Goal: Information Seeking & Learning: Learn about a topic

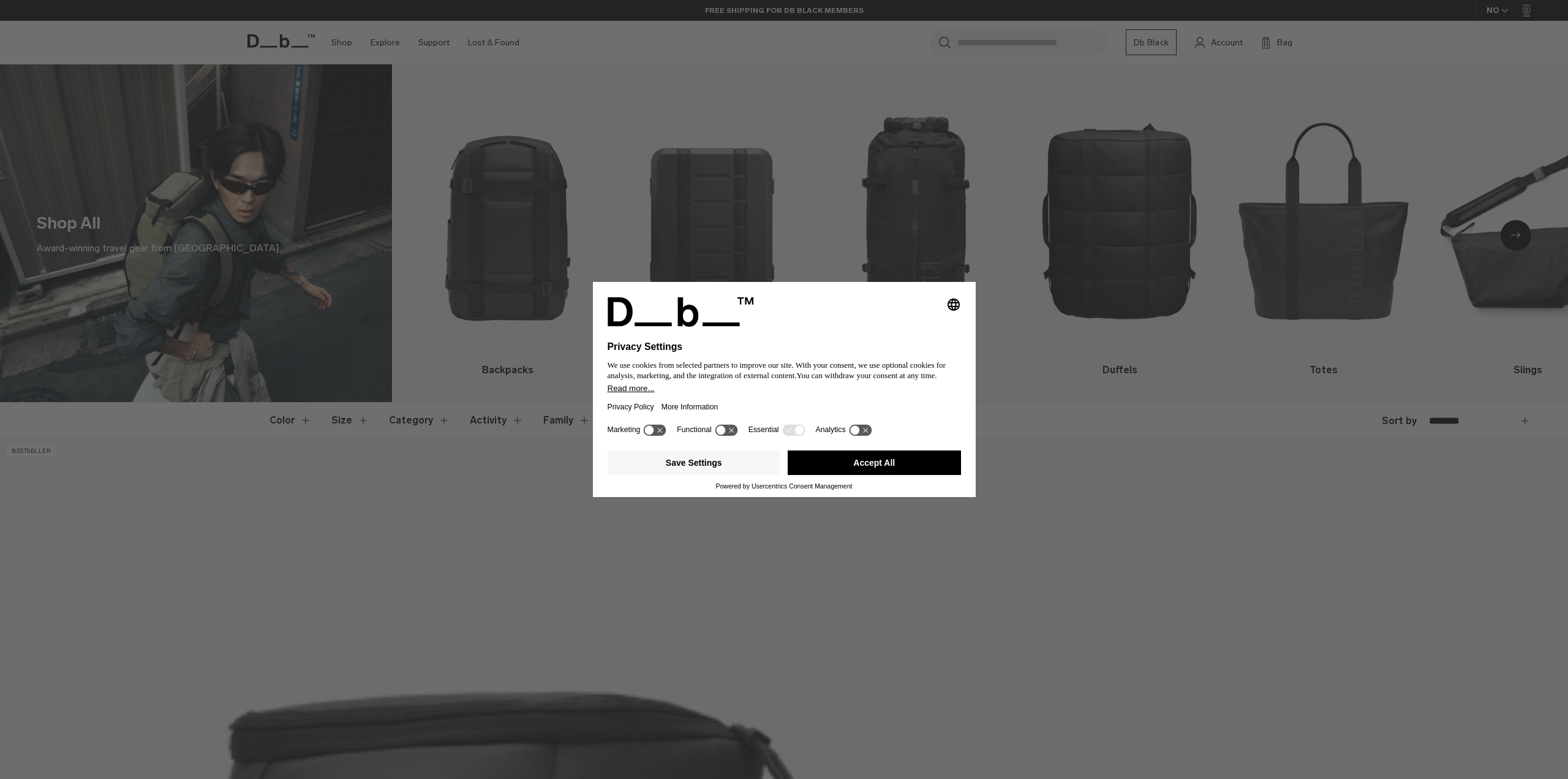
click at [910, 470] on button "Accept All" at bounding box center [874, 462] width 174 height 24
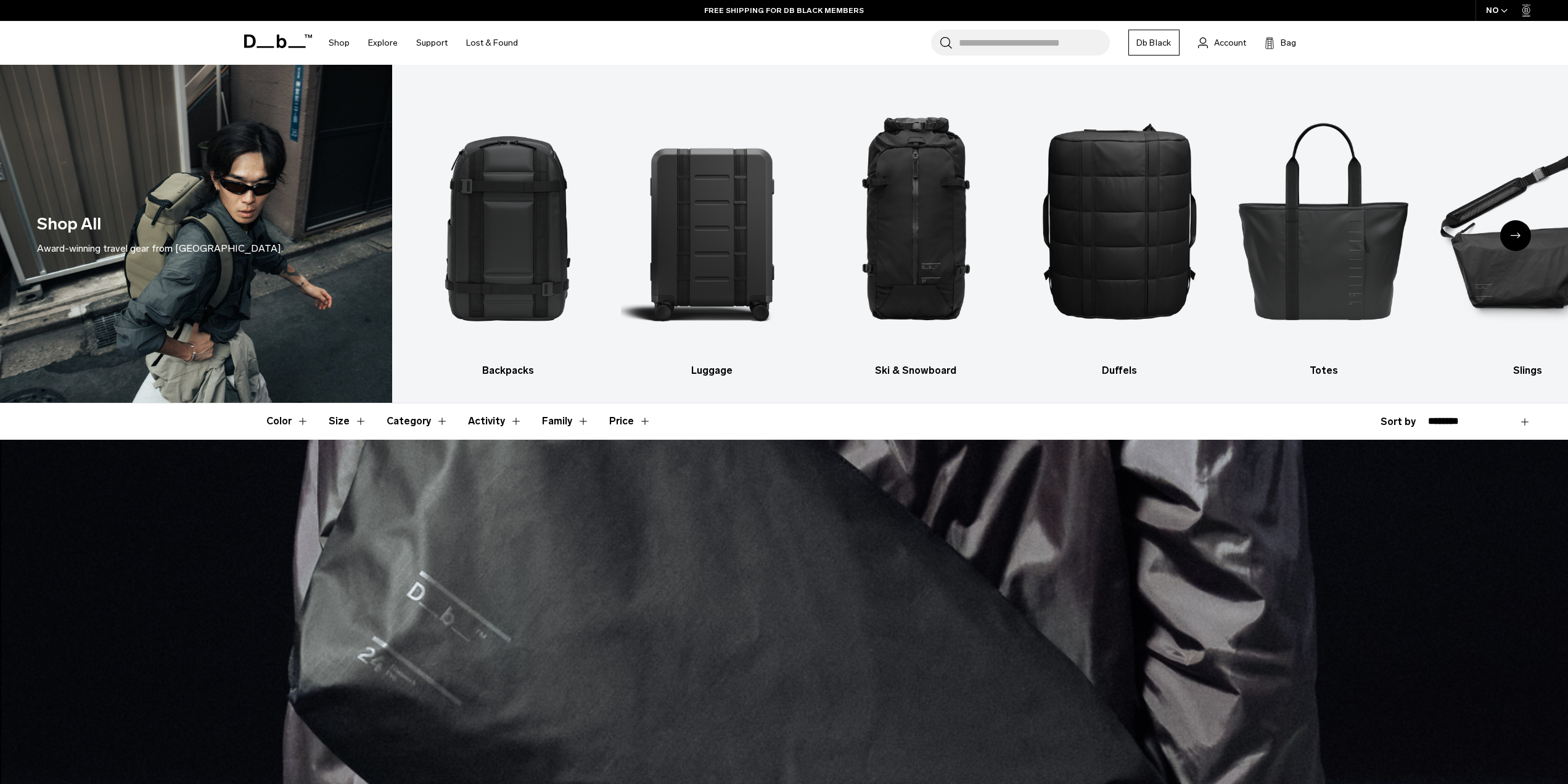
click at [1516, 228] on div "Next slide" at bounding box center [1516, 236] width 31 height 31
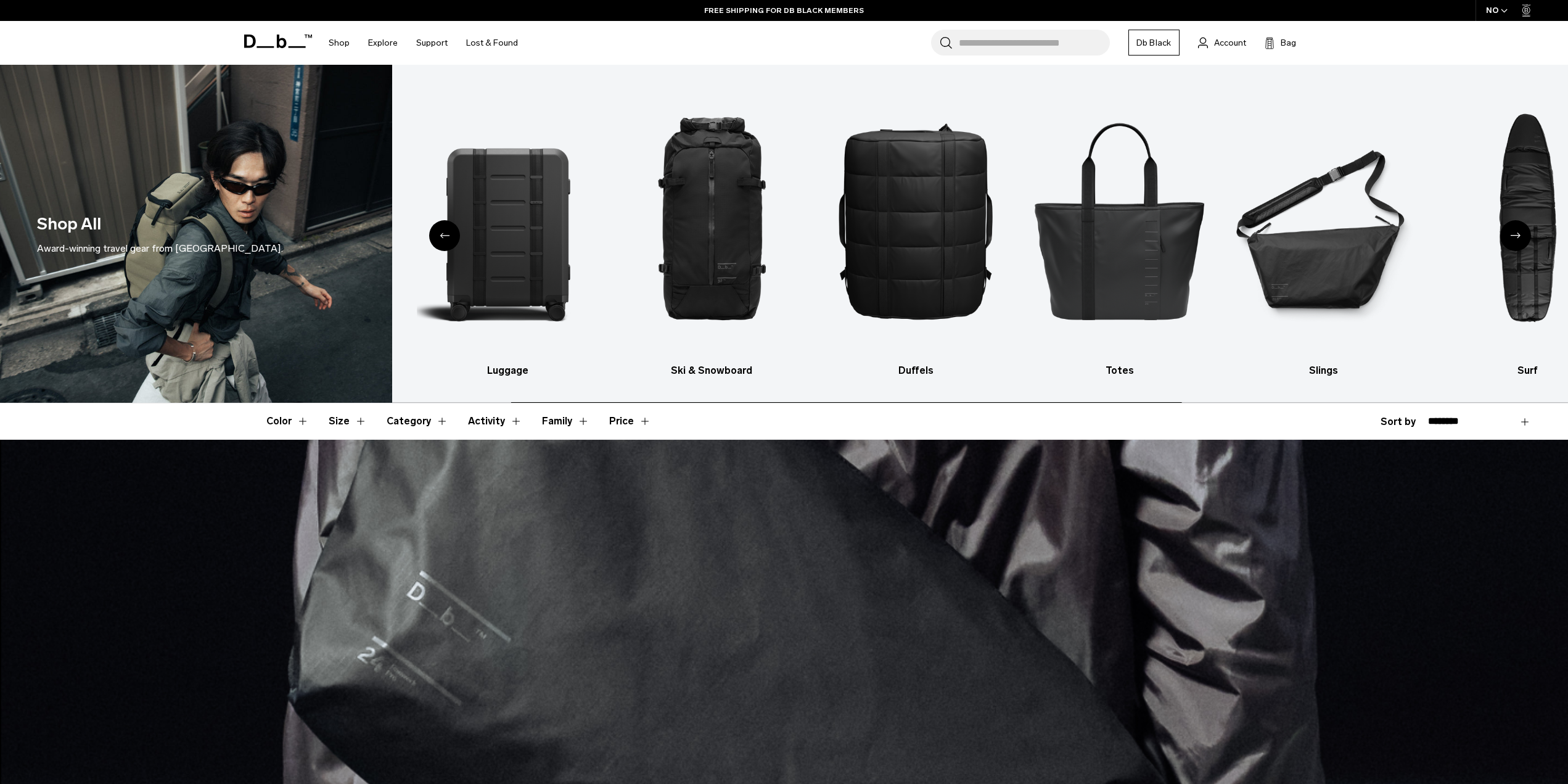
click at [1516, 228] on div "Next slide" at bounding box center [1516, 236] width 31 height 31
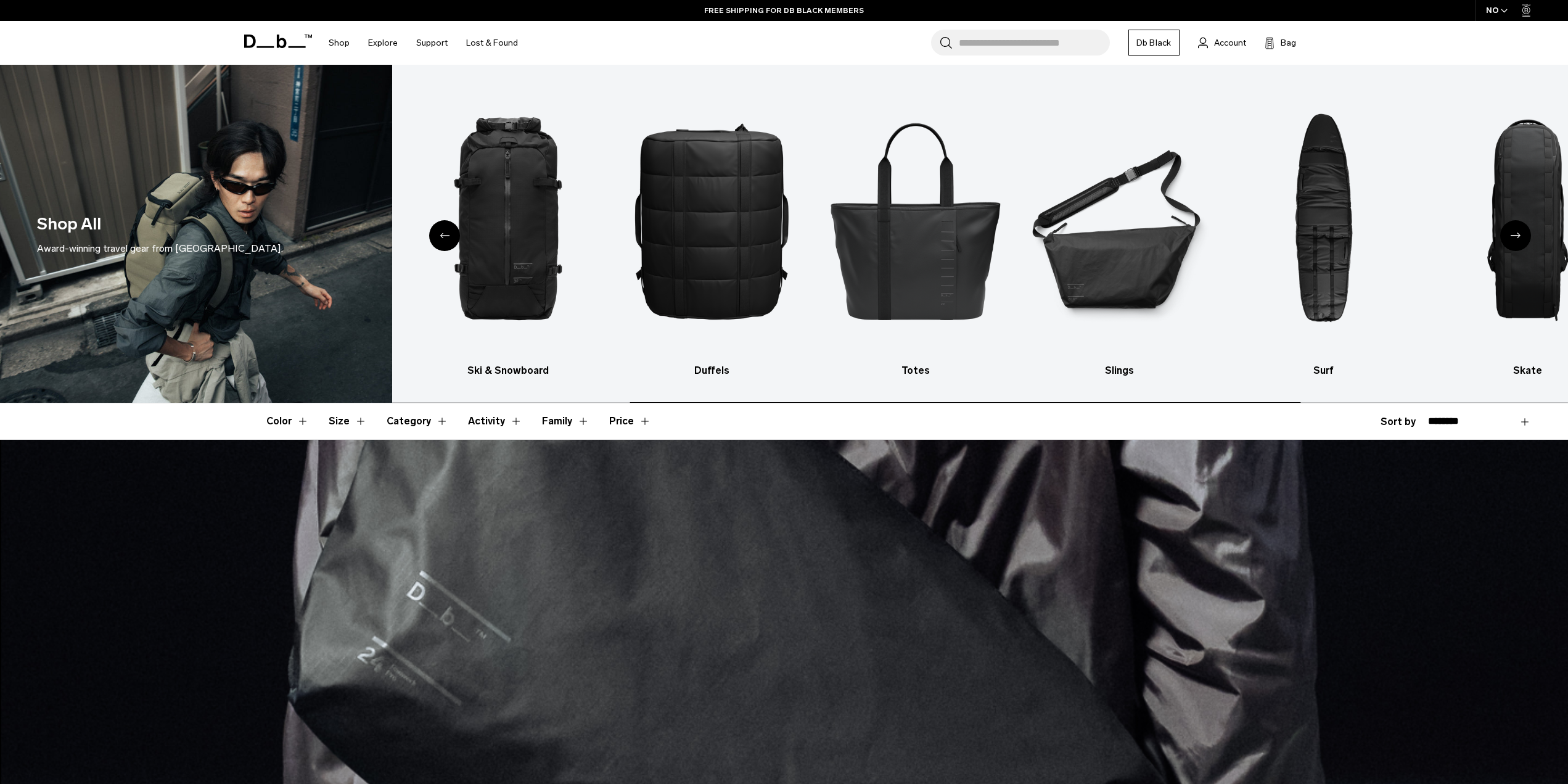
click at [1516, 228] on div "Next slide" at bounding box center [1516, 236] width 31 height 31
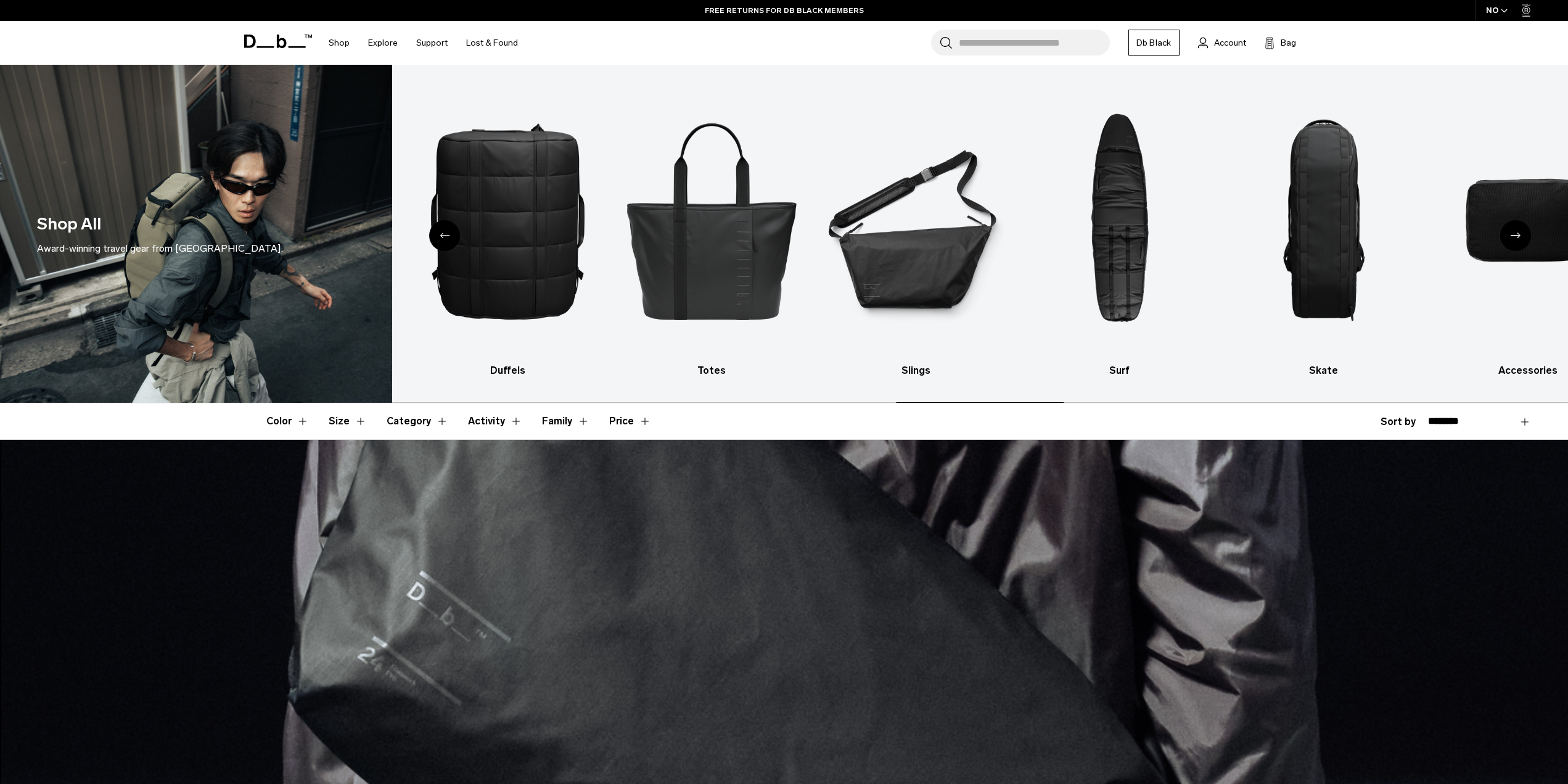
click at [1516, 228] on div "Next slide" at bounding box center [1516, 236] width 31 height 31
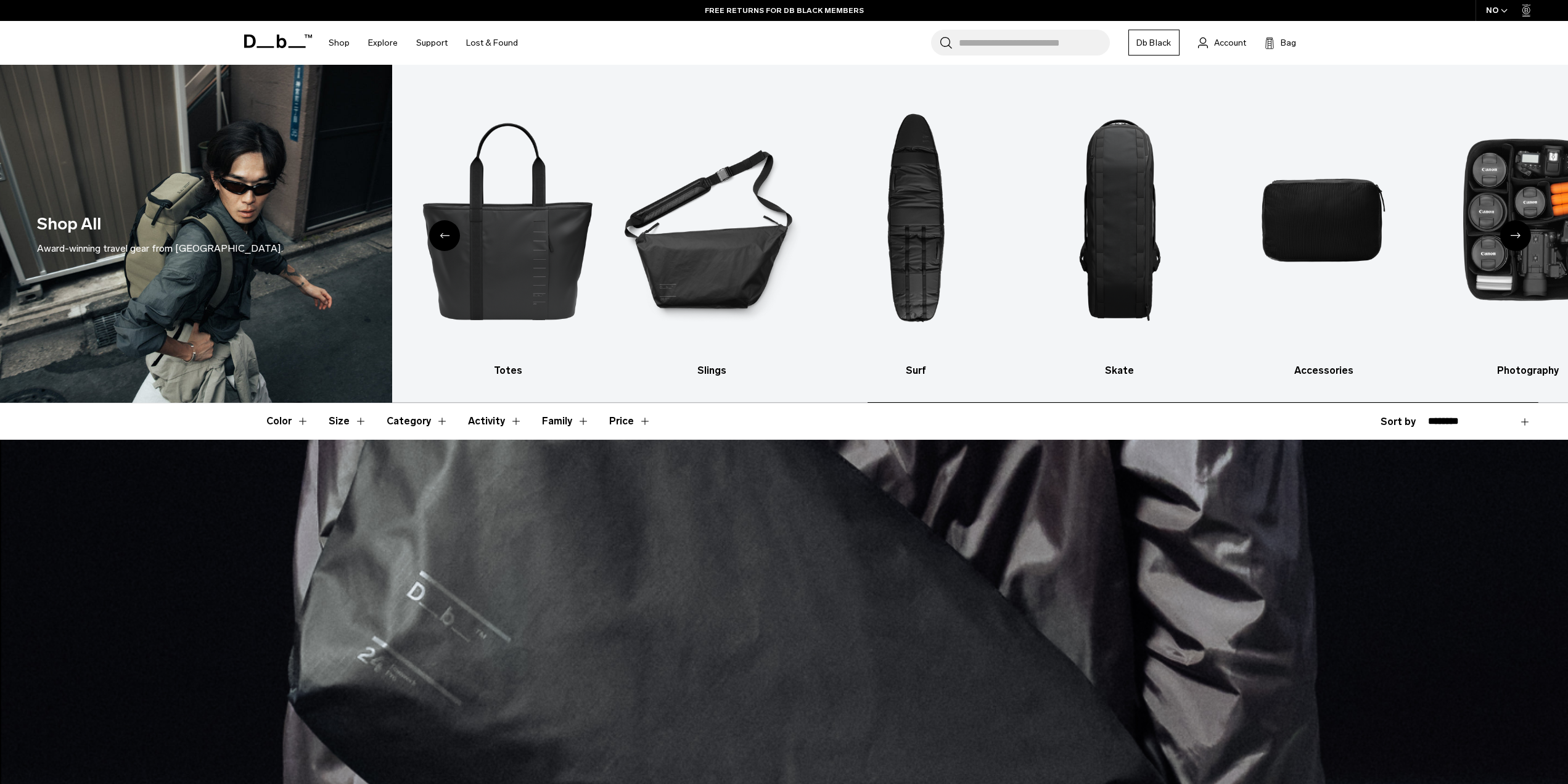
click at [1517, 228] on div "Next slide" at bounding box center [1516, 236] width 31 height 31
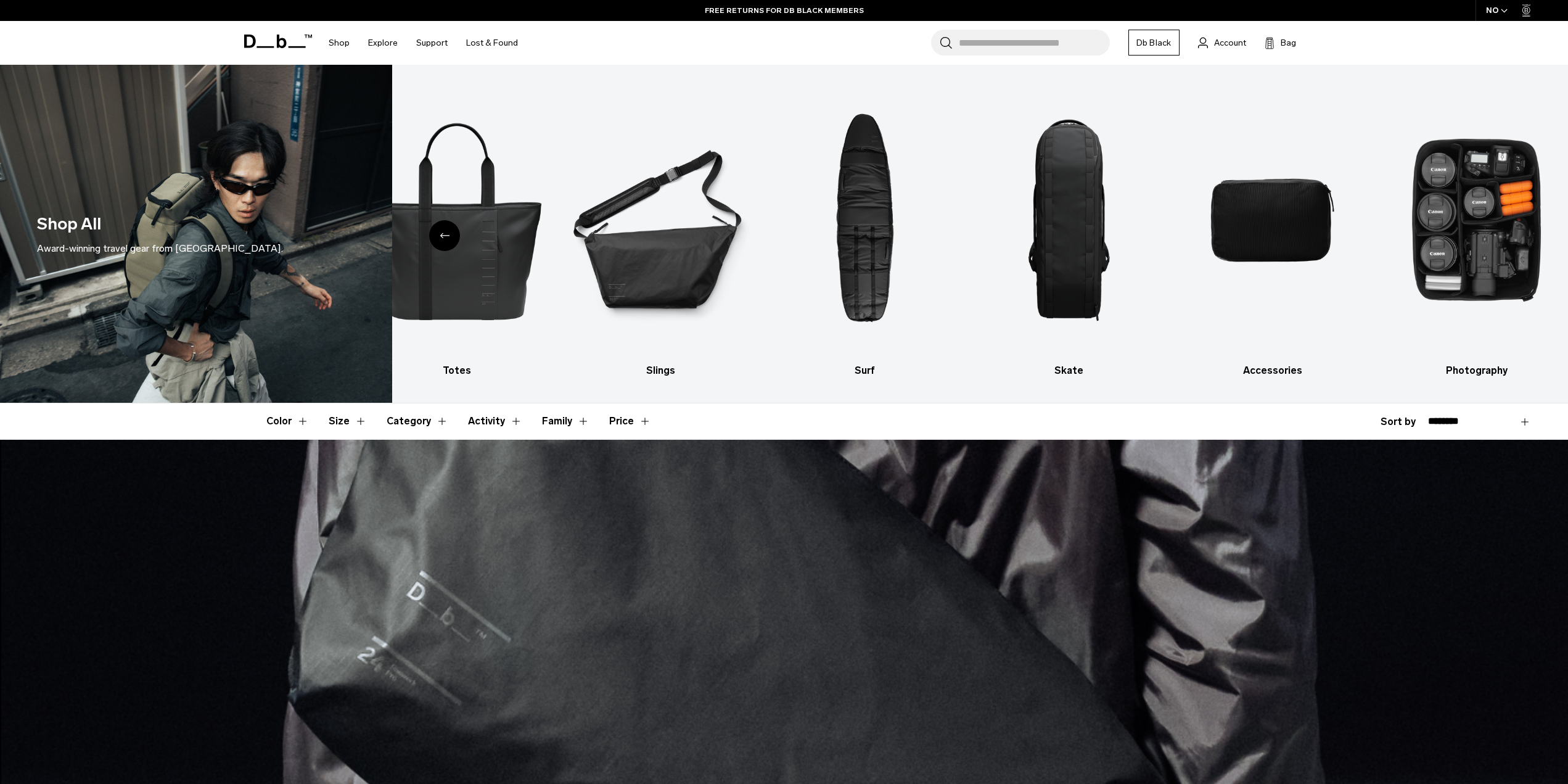
click at [445, 234] on icon "Previous slide" at bounding box center [445, 236] width 10 height 6
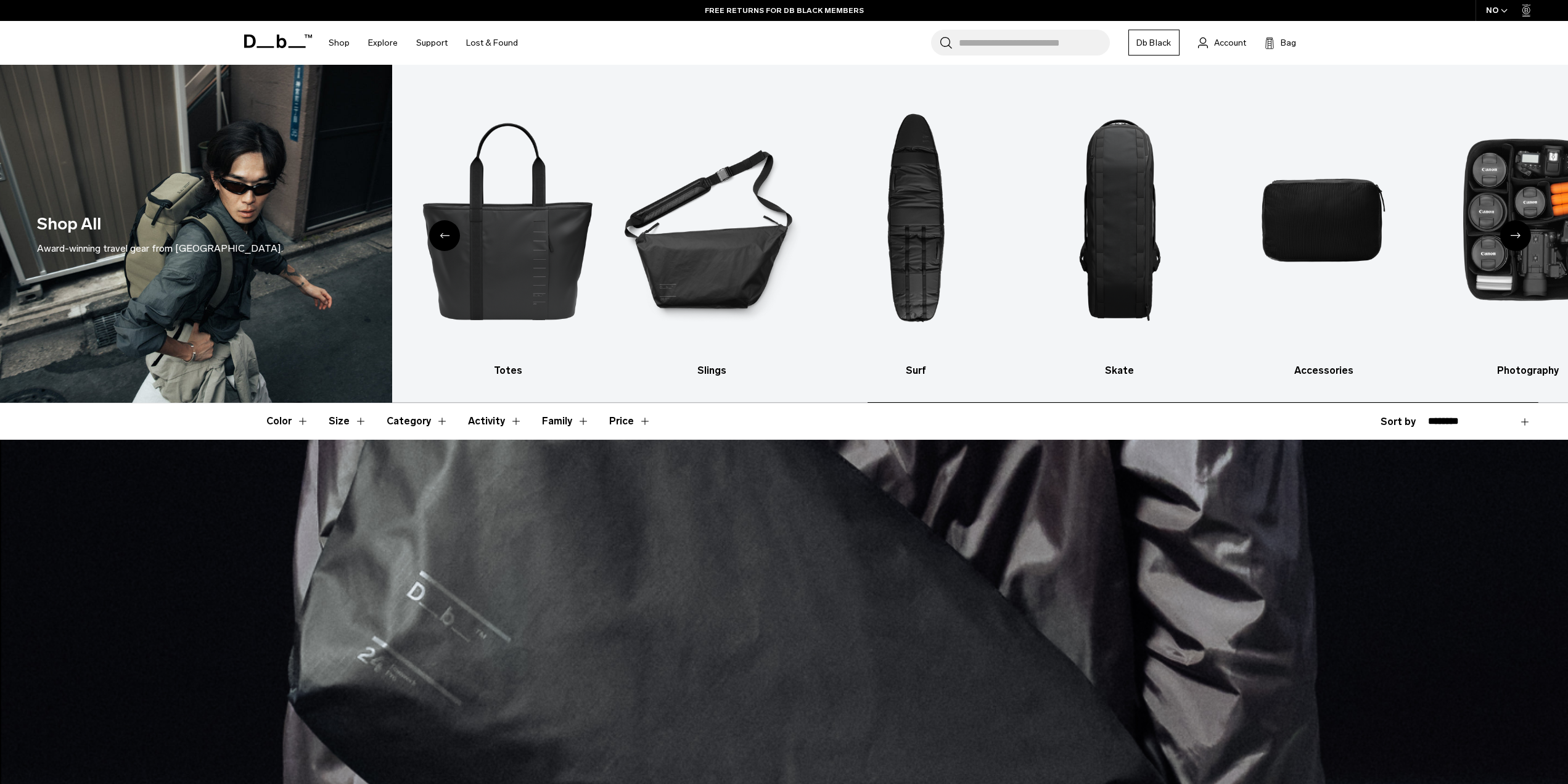
click at [445, 234] on icon "Previous slide" at bounding box center [445, 236] width 10 height 6
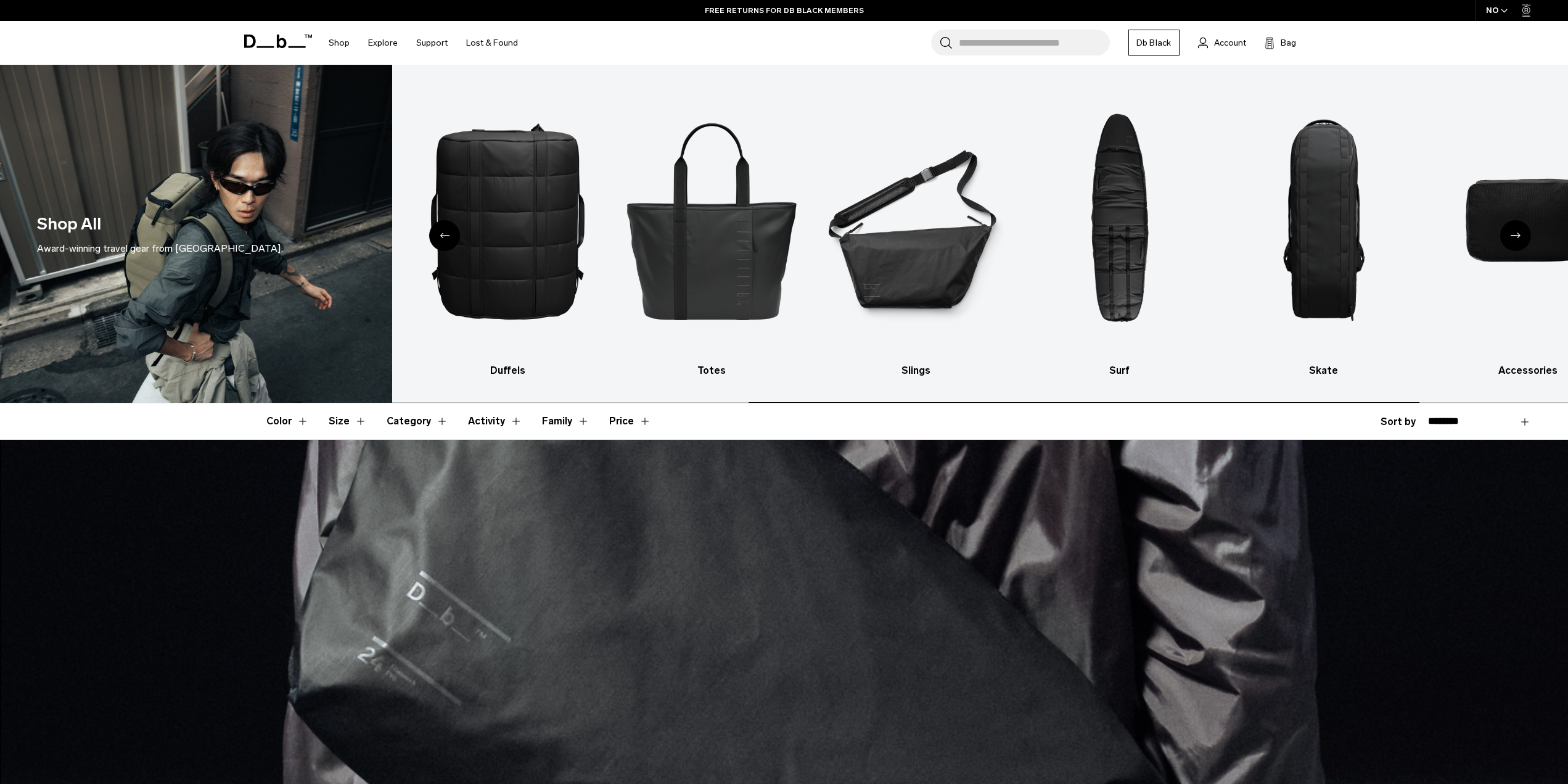
click at [445, 234] on icon "Previous slide" at bounding box center [445, 236] width 10 height 6
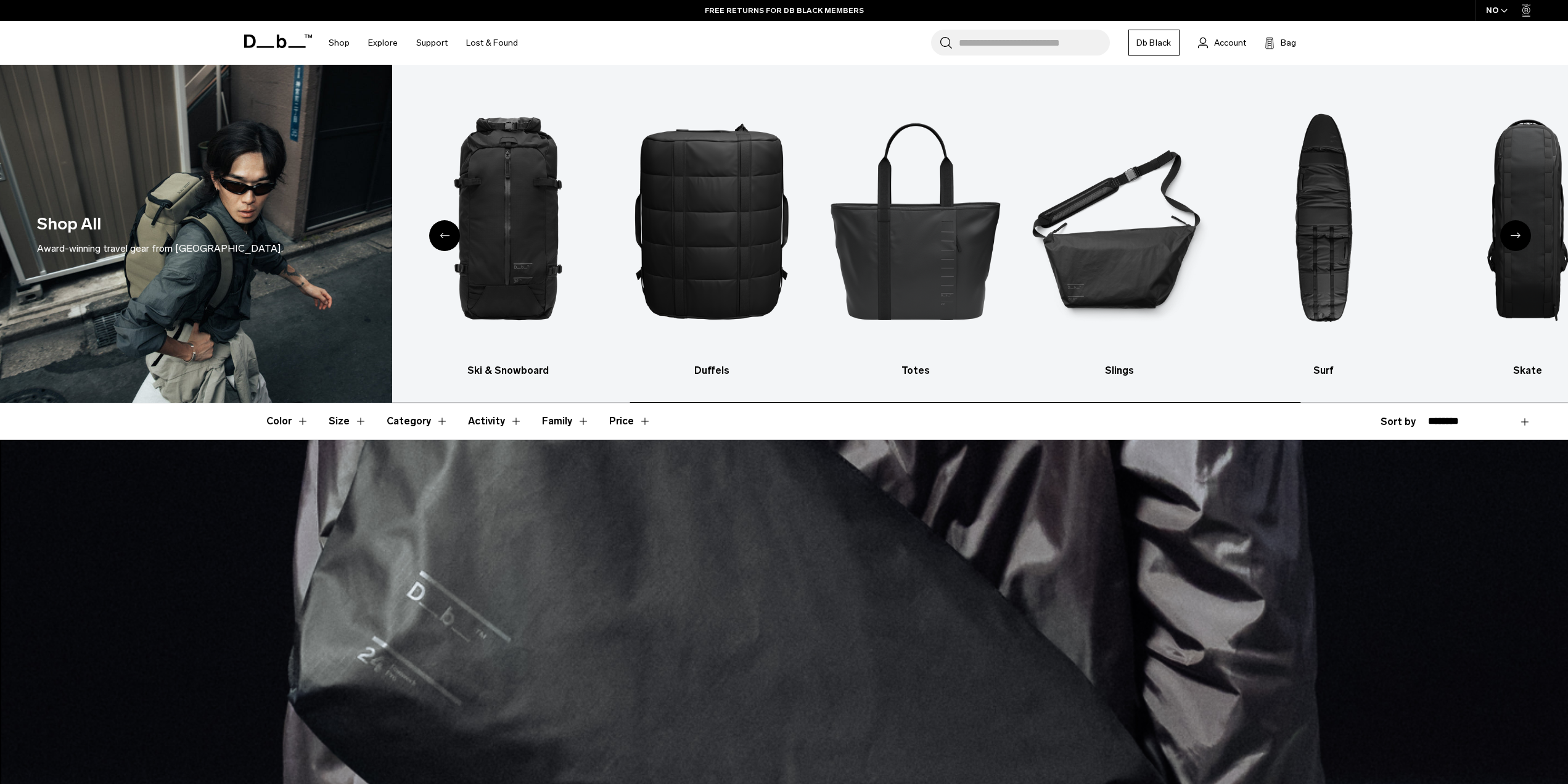
click at [445, 234] on icon "Previous slide" at bounding box center [445, 236] width 10 height 6
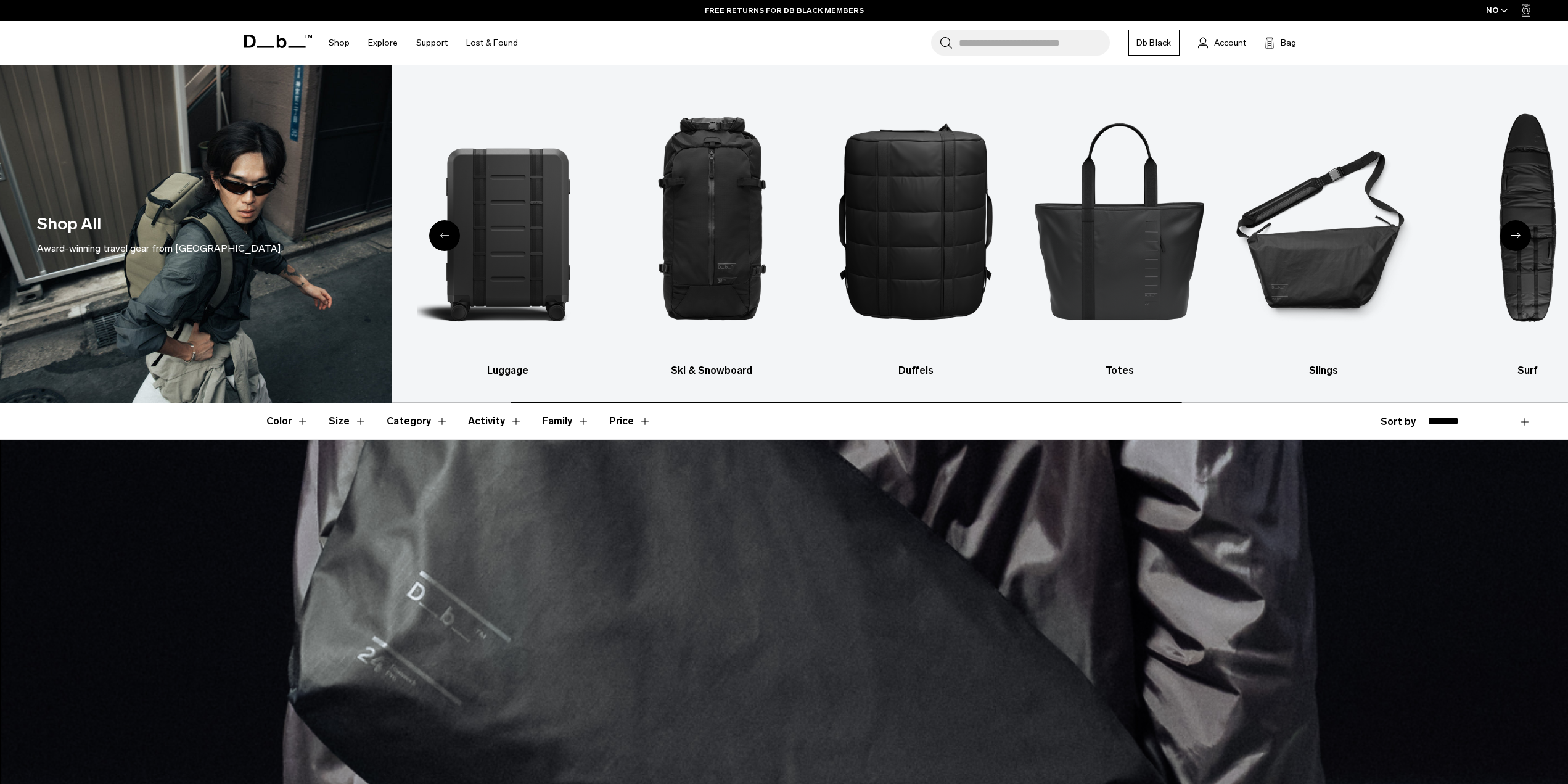
click at [445, 234] on icon "Previous slide" at bounding box center [445, 236] width 10 height 6
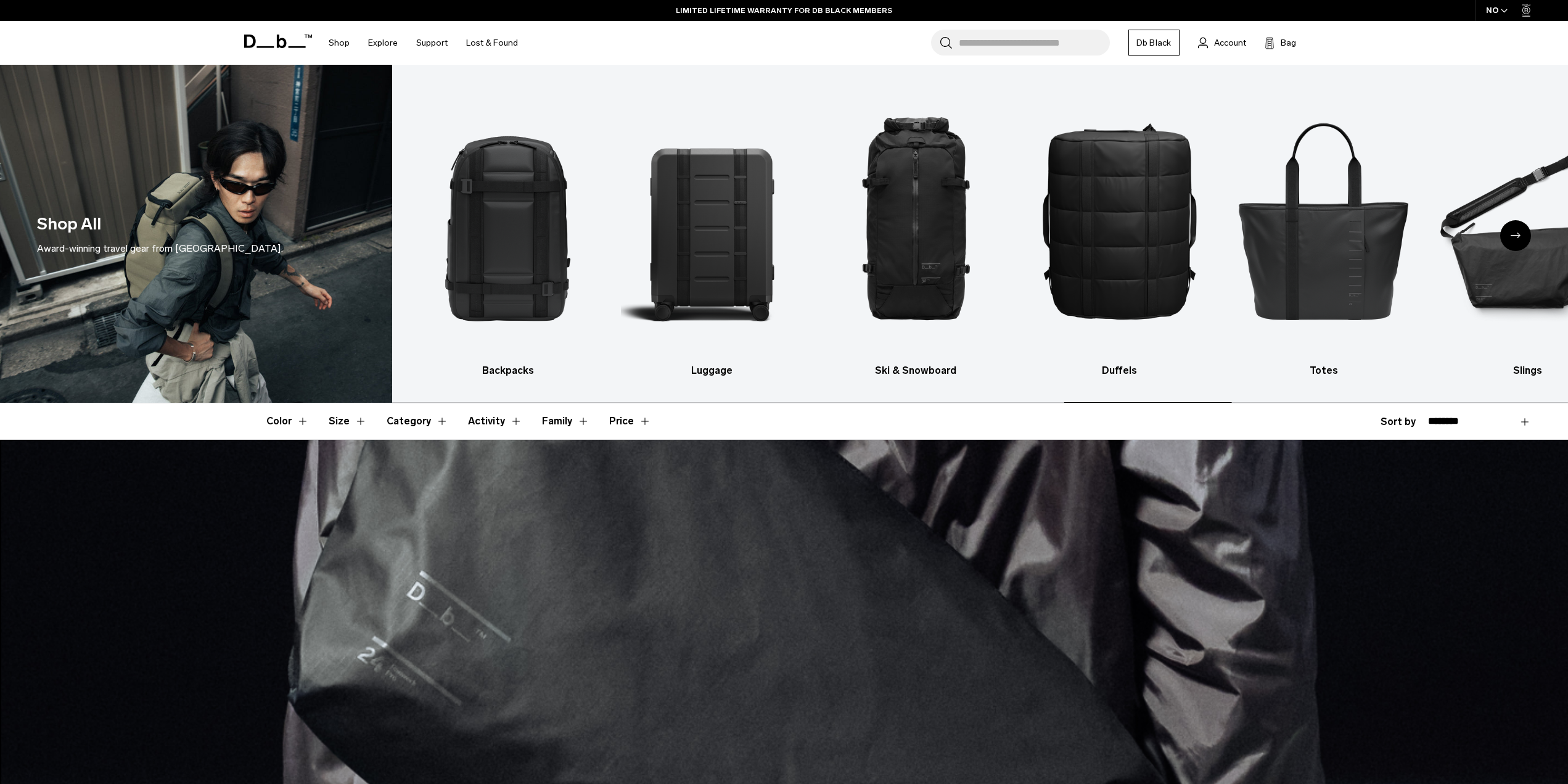
click at [445, 234] on img "1 / 10" at bounding box center [507, 220] width 183 height 274
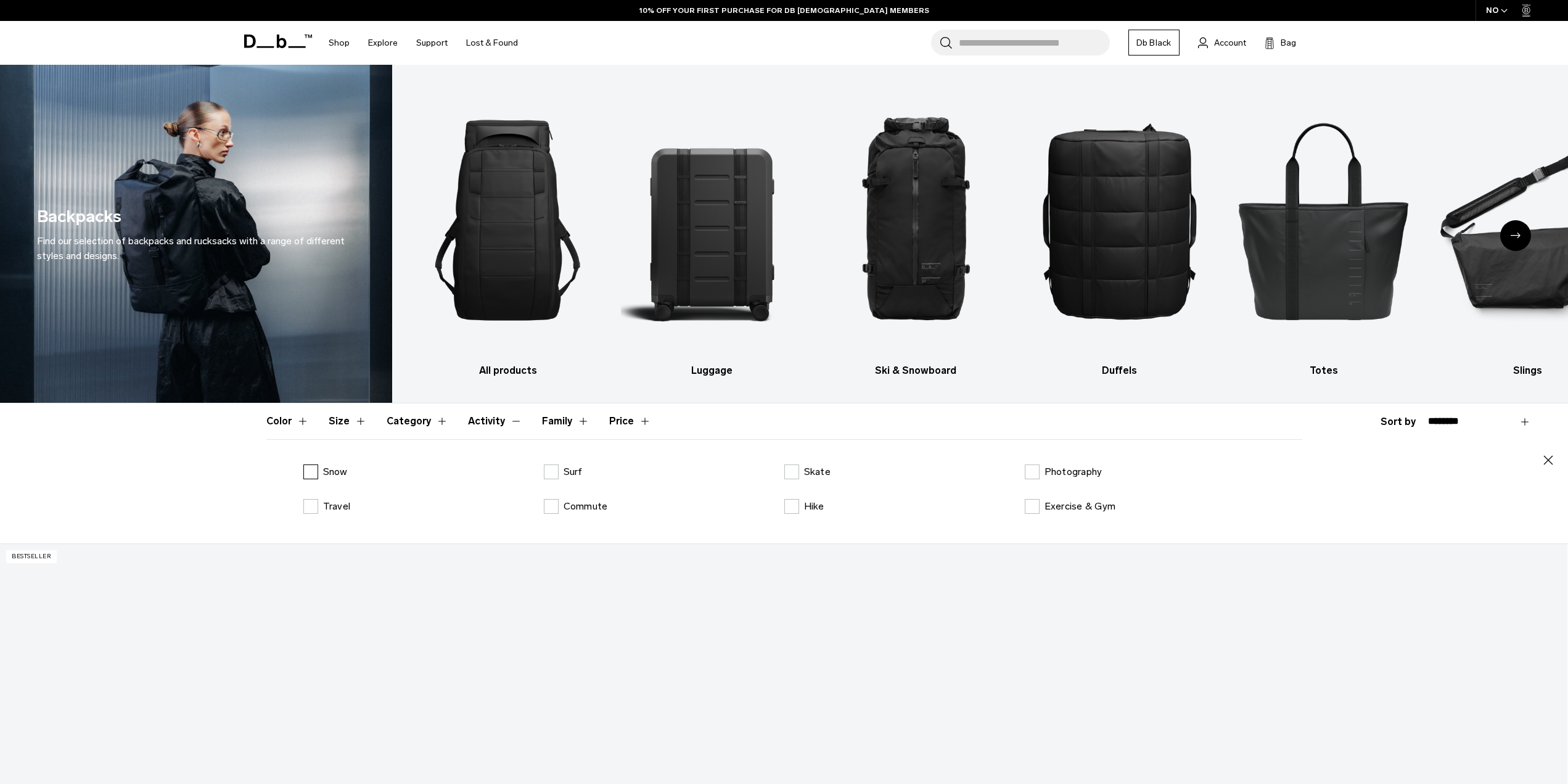
click at [312, 467] on label "Snow" at bounding box center [325, 471] width 44 height 15
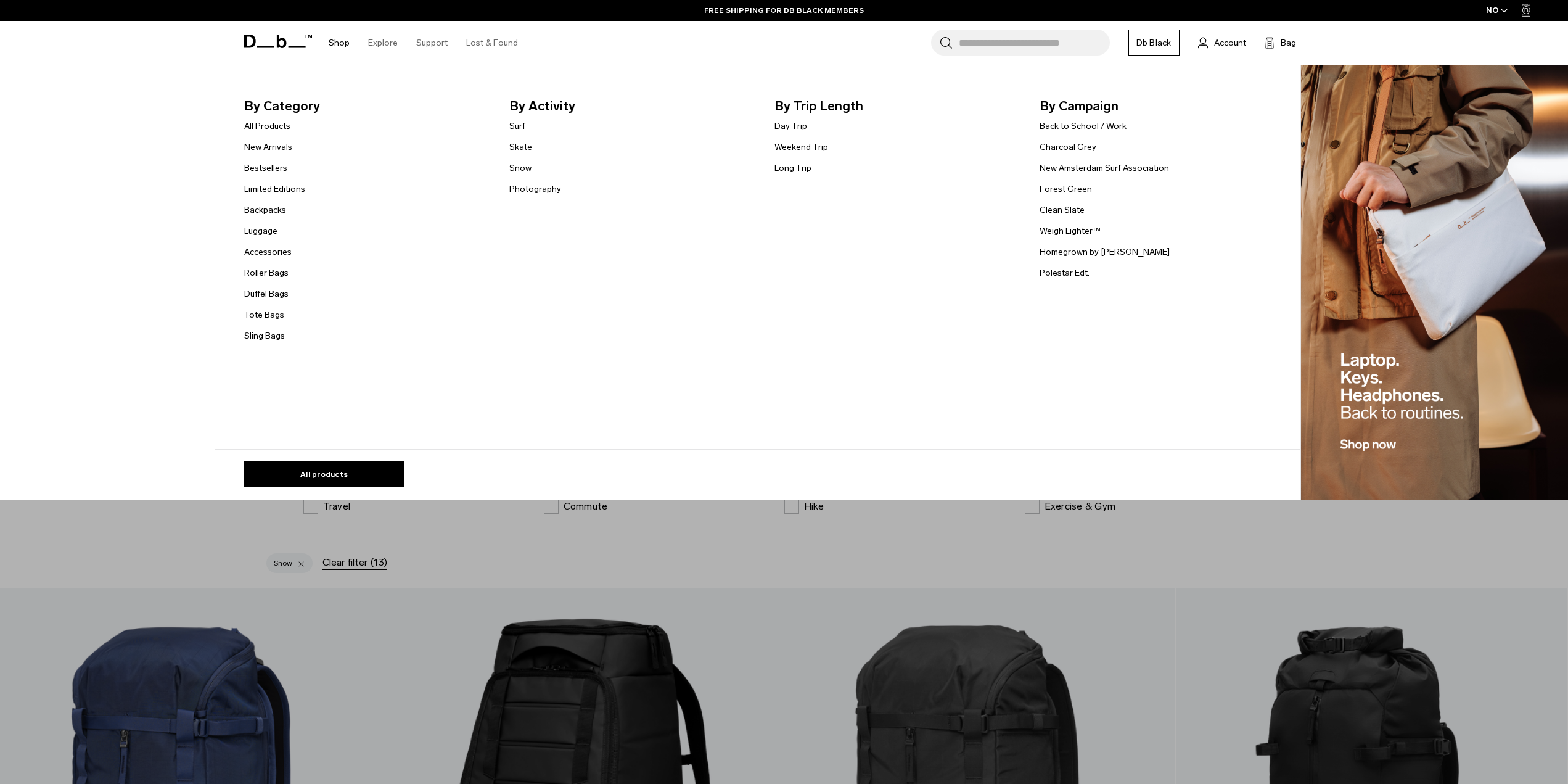
click at [267, 229] on link "Luggage" at bounding box center [261, 231] width 33 height 13
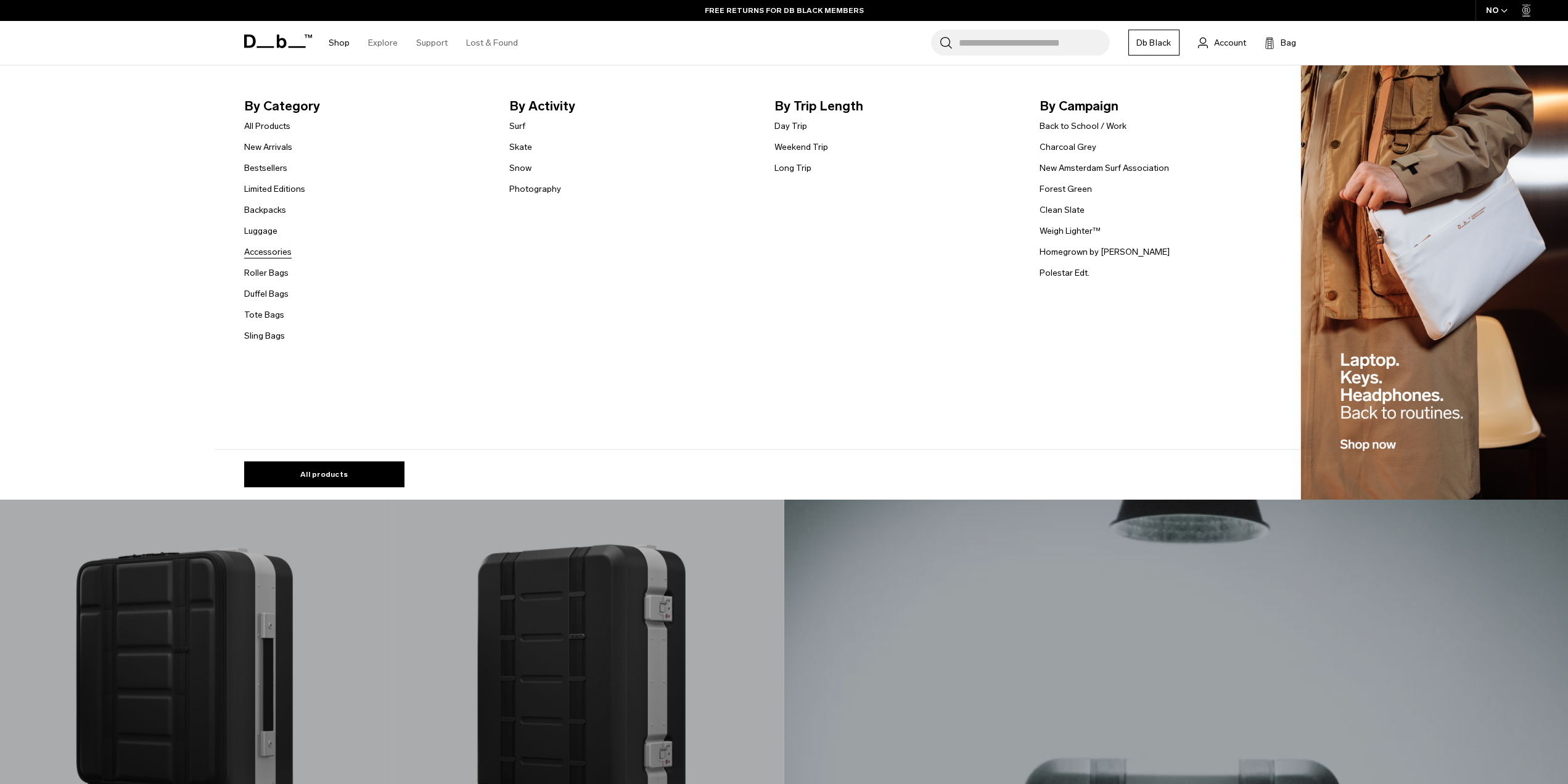
click at [275, 249] on link "Accessories" at bounding box center [268, 251] width 48 height 13
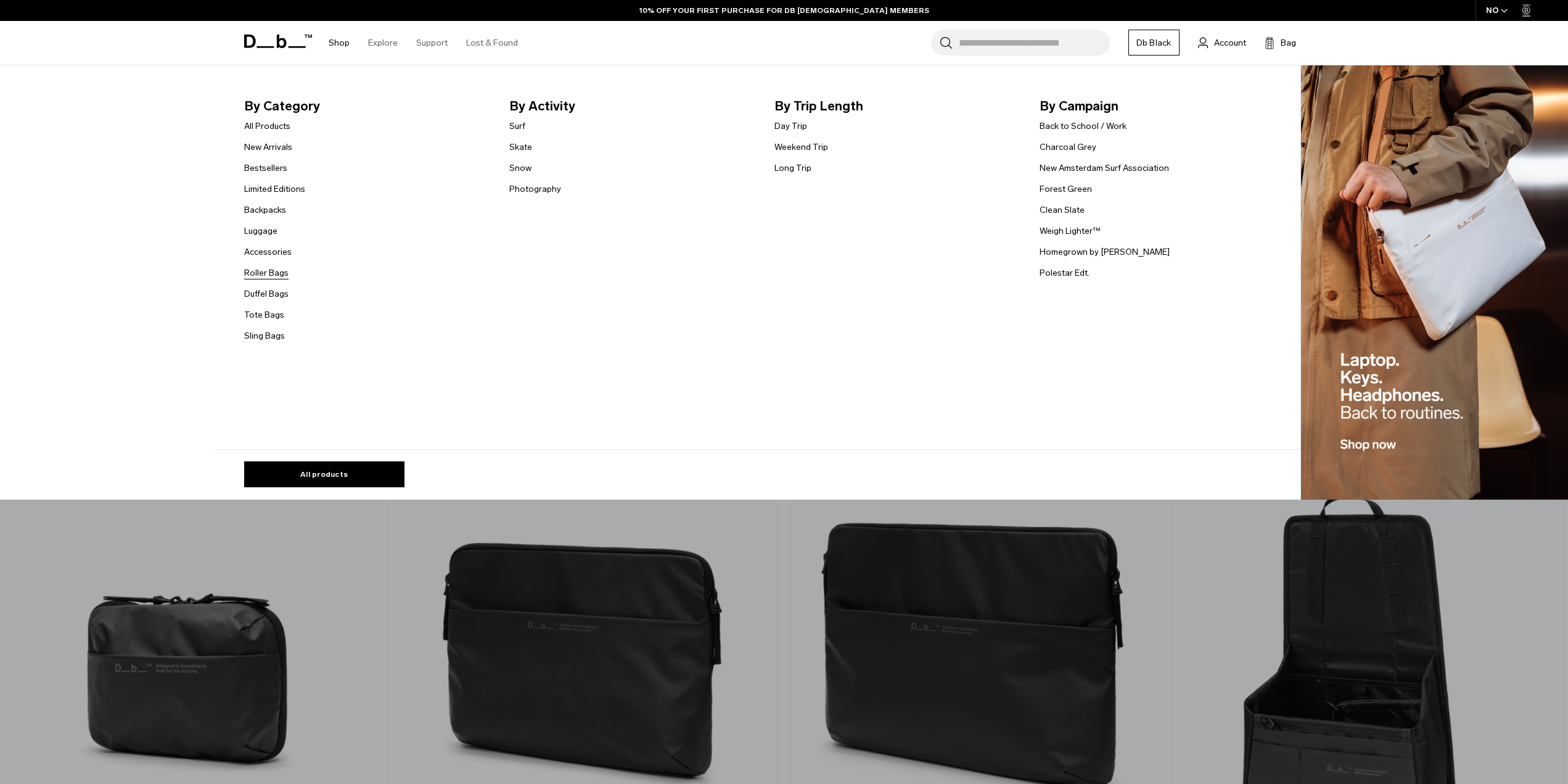
click at [283, 271] on link "Roller Bags" at bounding box center [266, 273] width 44 height 13
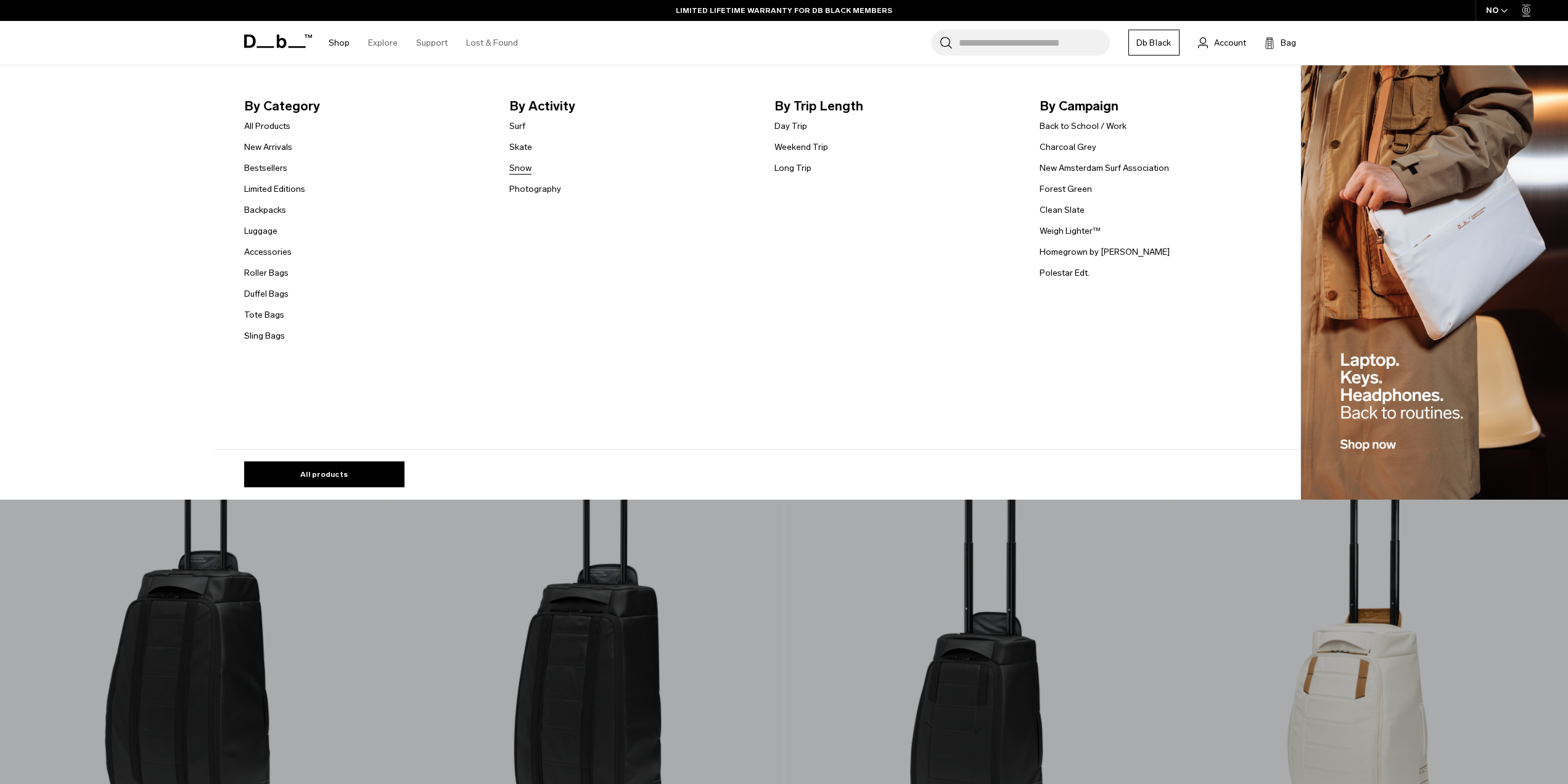
click at [516, 166] on link "Snow" at bounding box center [520, 167] width 22 height 13
